Goal: Information Seeking & Learning: Understand process/instructions

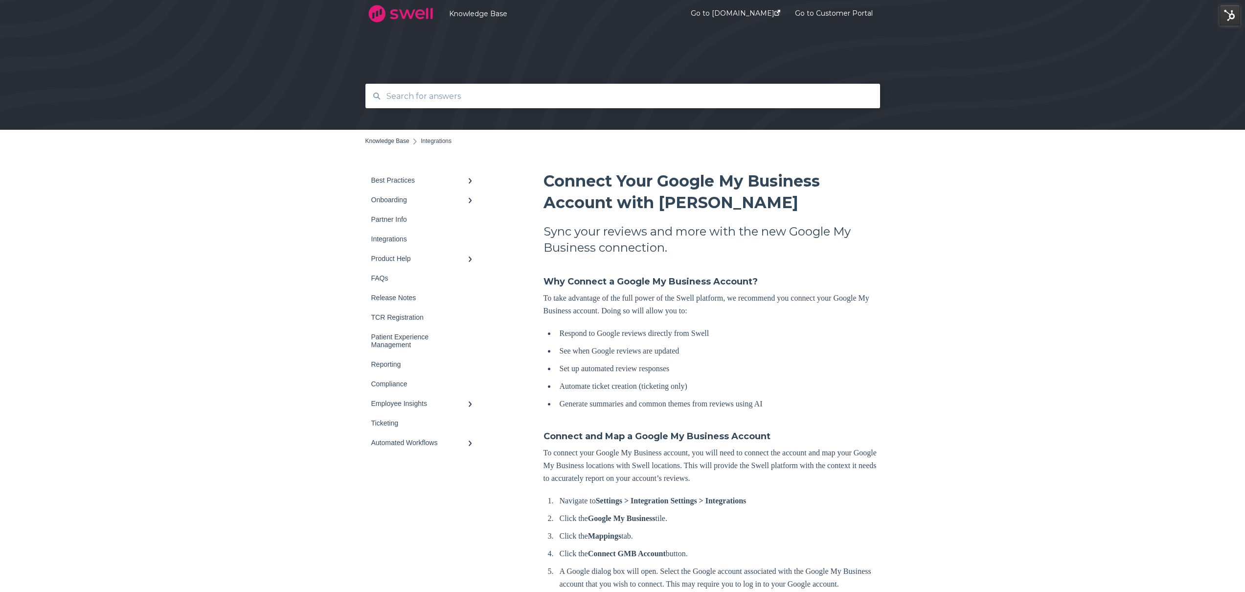
click at [458, 93] on input "text" at bounding box center [623, 96] width 485 height 21
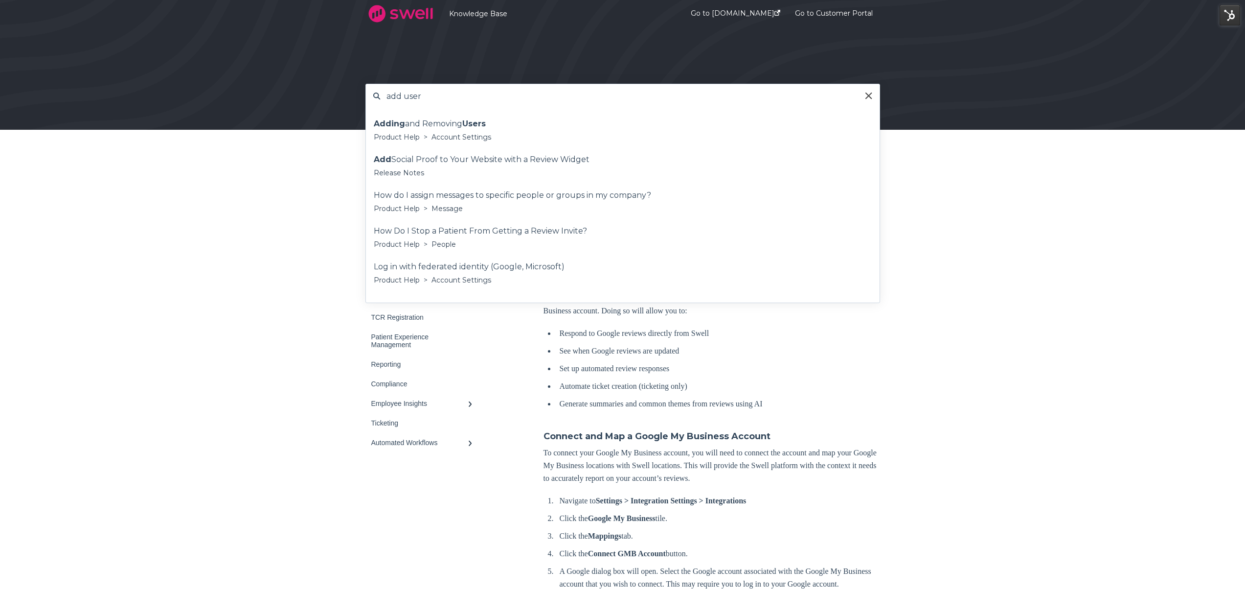
type input "add user"
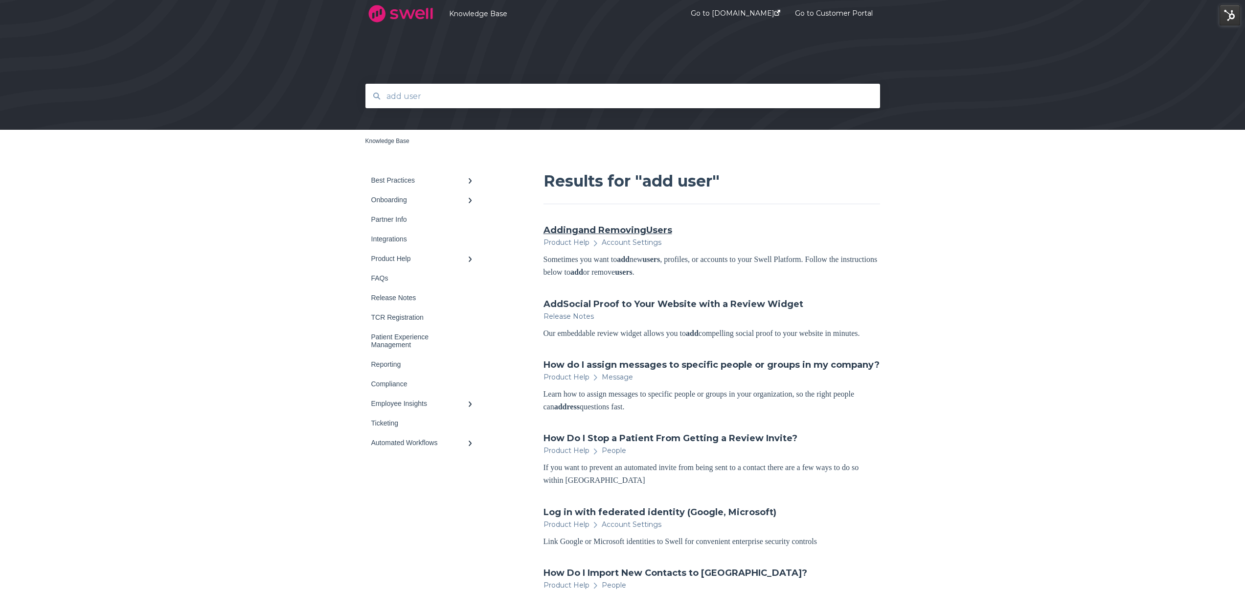
click at [620, 230] on link "Adding and Removing Users" at bounding box center [608, 230] width 129 height 13
